Goal: Find specific page/section: Find specific page/section

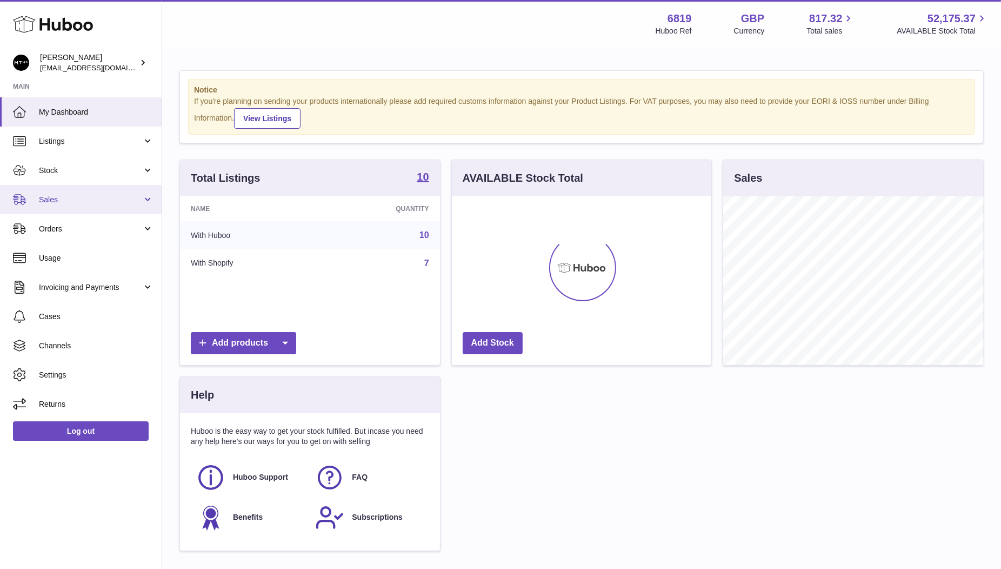
scroll to position [168, 260]
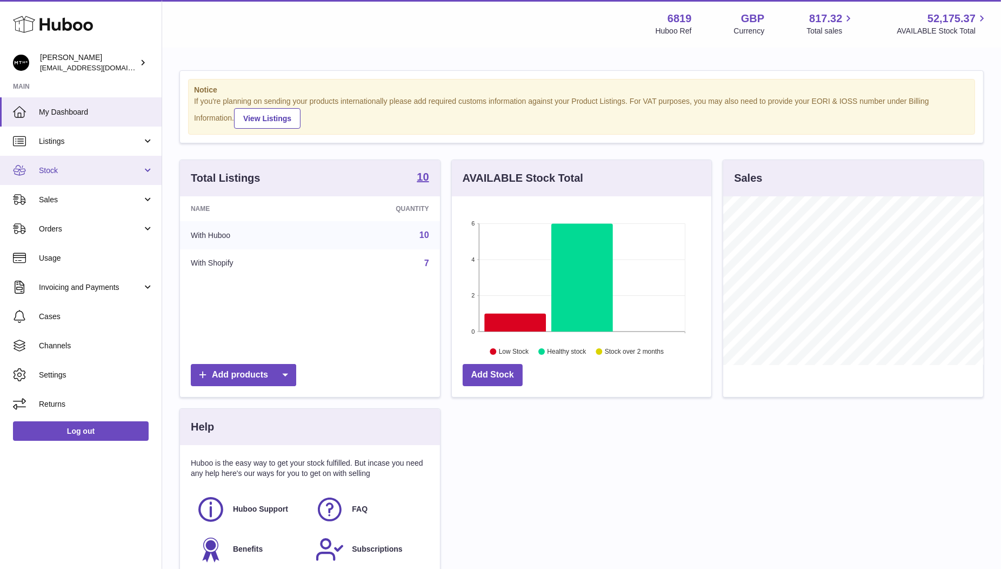
click at [62, 174] on span "Stock" at bounding box center [90, 170] width 103 height 10
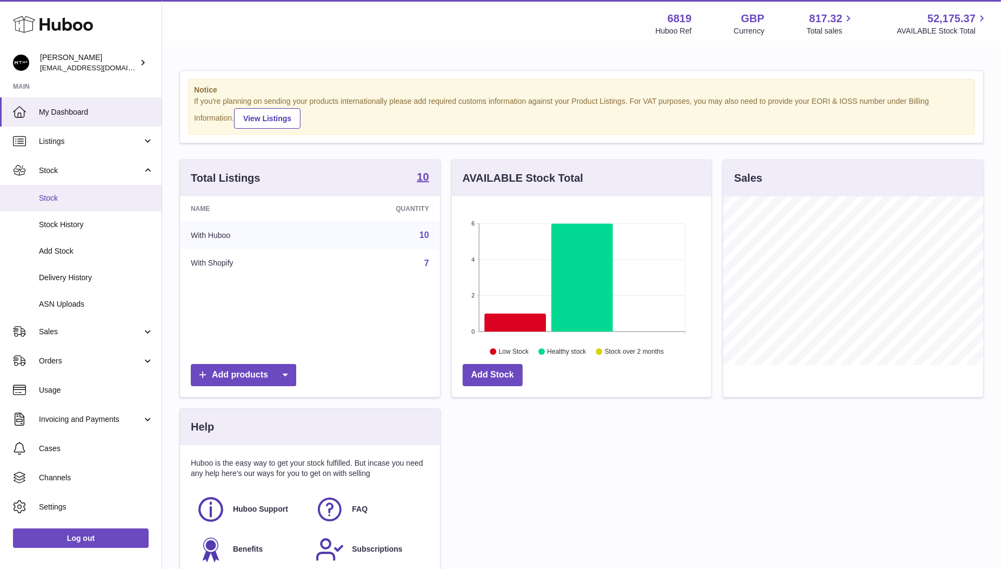
click at [56, 194] on span "Stock" at bounding box center [96, 198] width 115 height 10
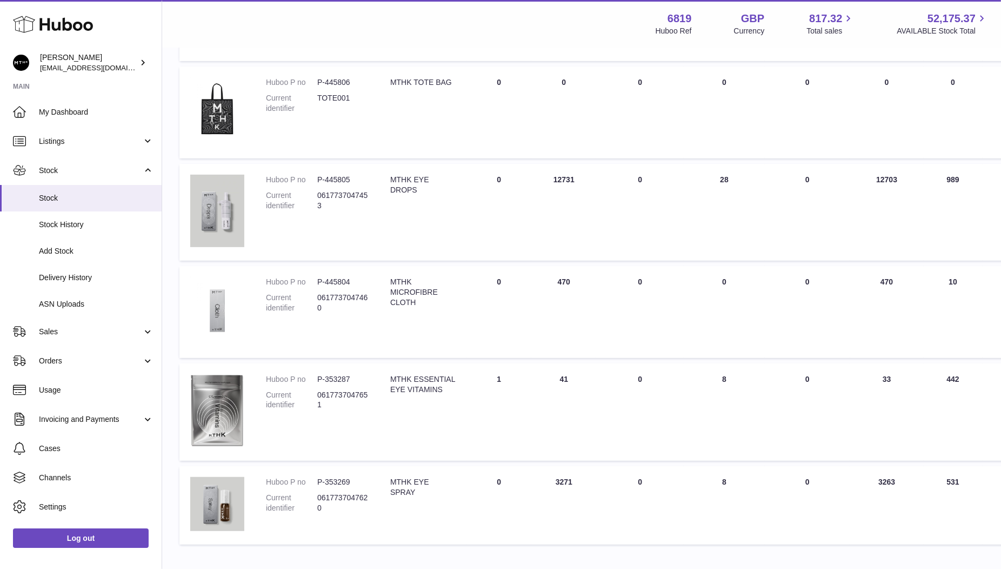
scroll to position [623, 0]
